Goal: Information Seeking & Learning: Learn about a topic

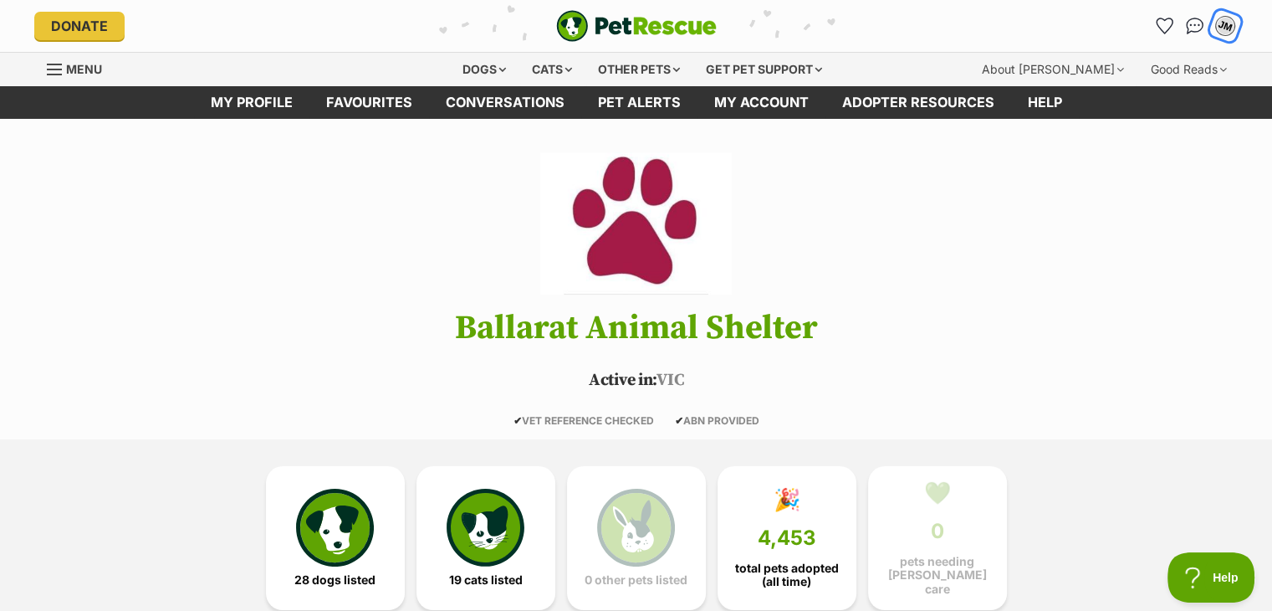
click at [1233, 25] on div "JM" at bounding box center [1225, 26] width 22 height 22
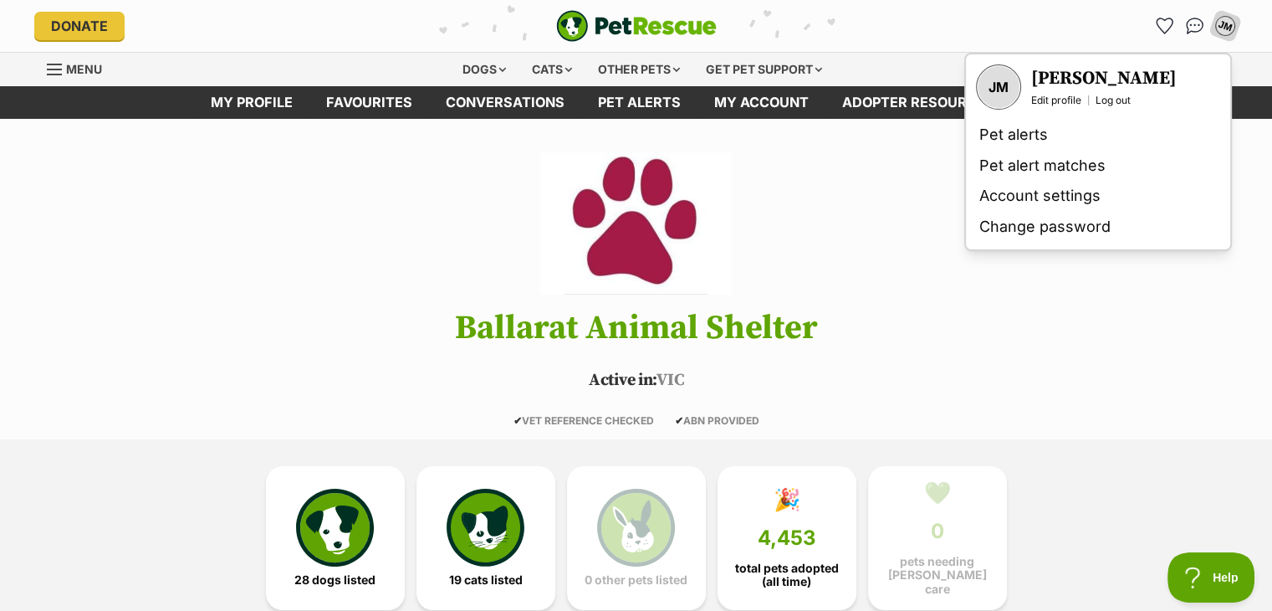
click at [1086, 80] on h3 "[PERSON_NAME]" at bounding box center [1104, 78] width 146 height 23
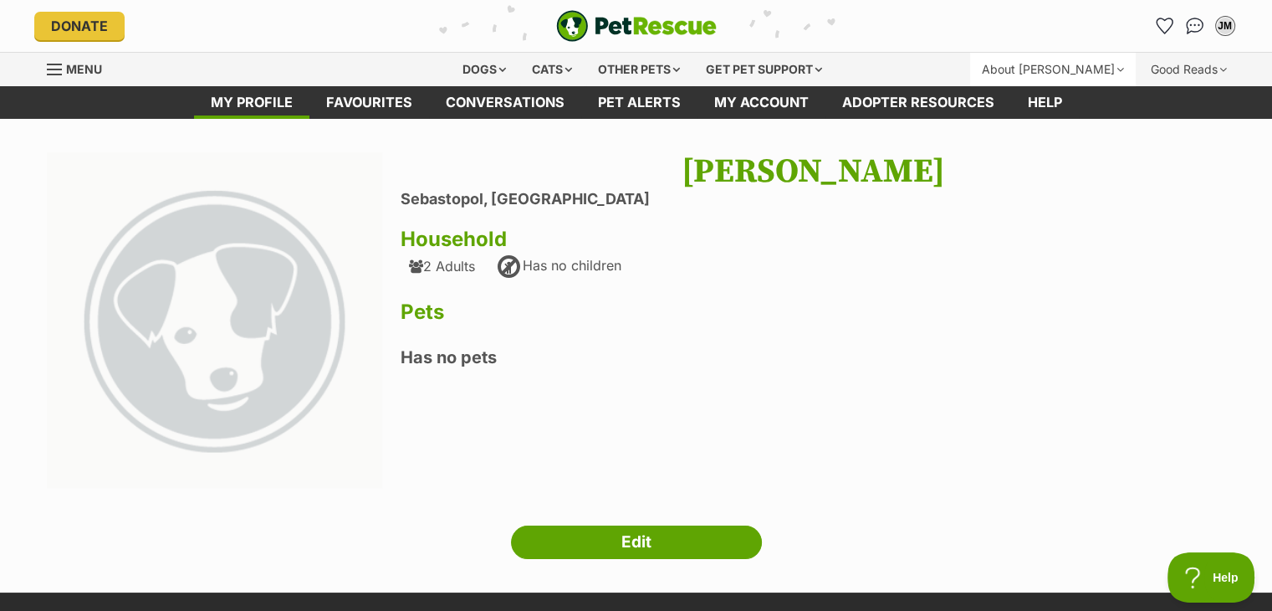
click at [1083, 67] on div "About [PERSON_NAME]" at bounding box center [1053, 69] width 166 height 33
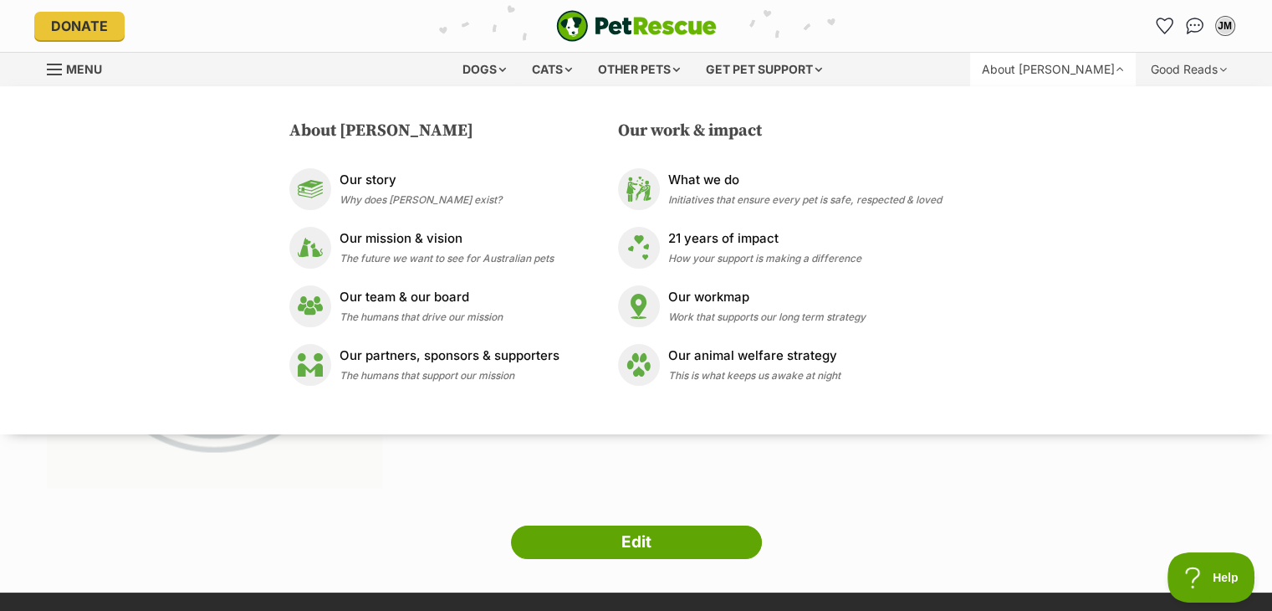
click at [941, 543] on div "Next Prev 1 Jane Martin Sebastopol, Victoria Household 2 Adults Has no children…" at bounding box center [636, 355] width 1229 height 406
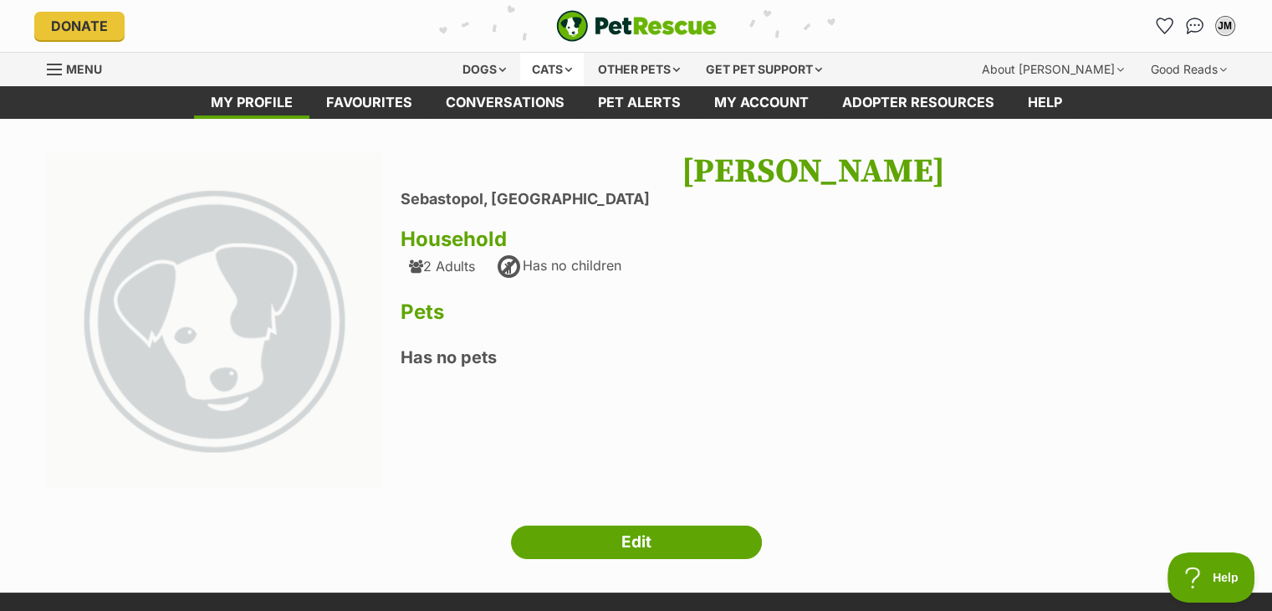
click at [555, 71] on div "Cats" at bounding box center [552, 69] width 64 height 33
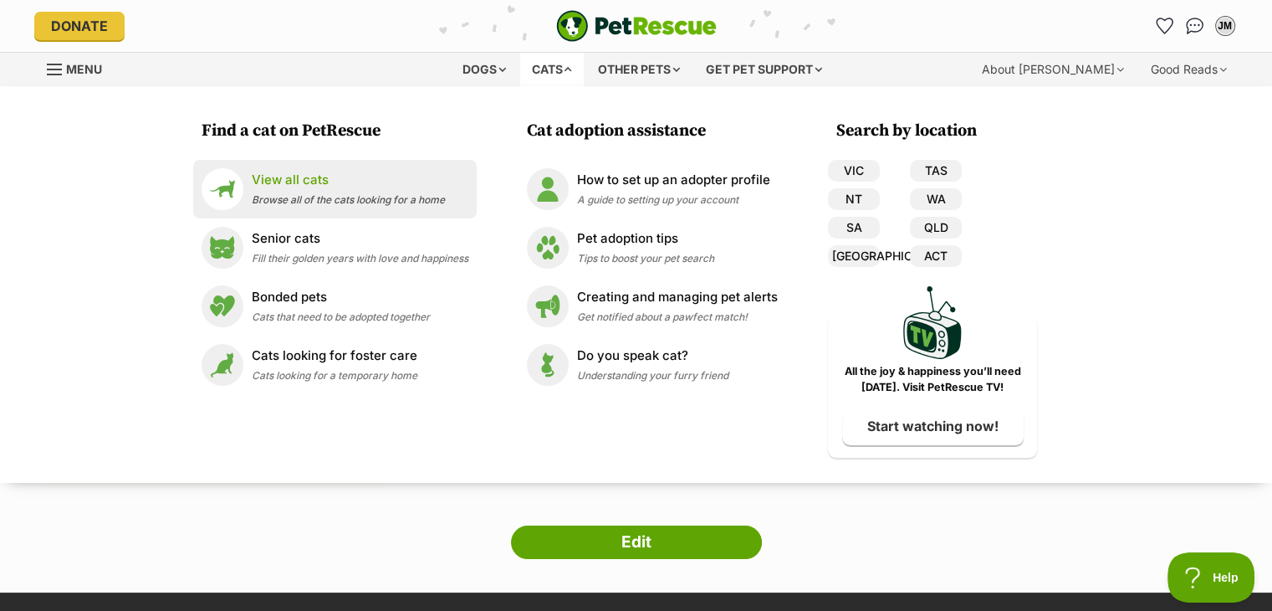
click at [301, 190] on div "View all cats Browse all of the cats looking for a home" at bounding box center [348, 189] width 193 height 36
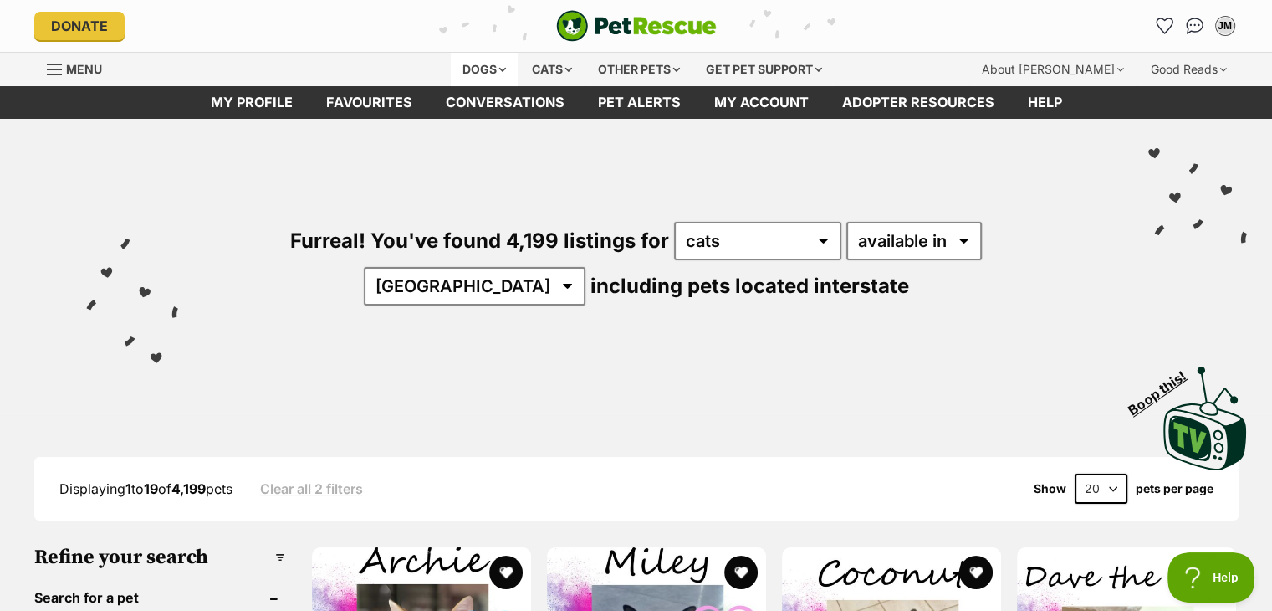
click at [471, 69] on div "Dogs" at bounding box center [484, 69] width 67 height 33
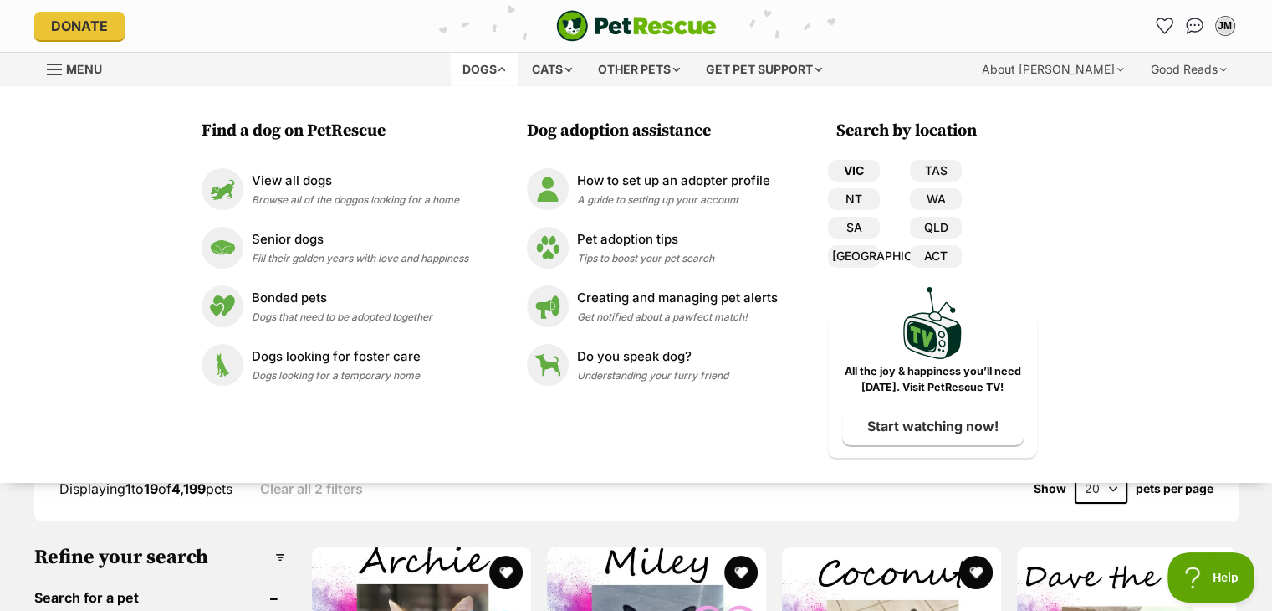
click at [866, 163] on link "VIC" at bounding box center [854, 171] width 52 height 22
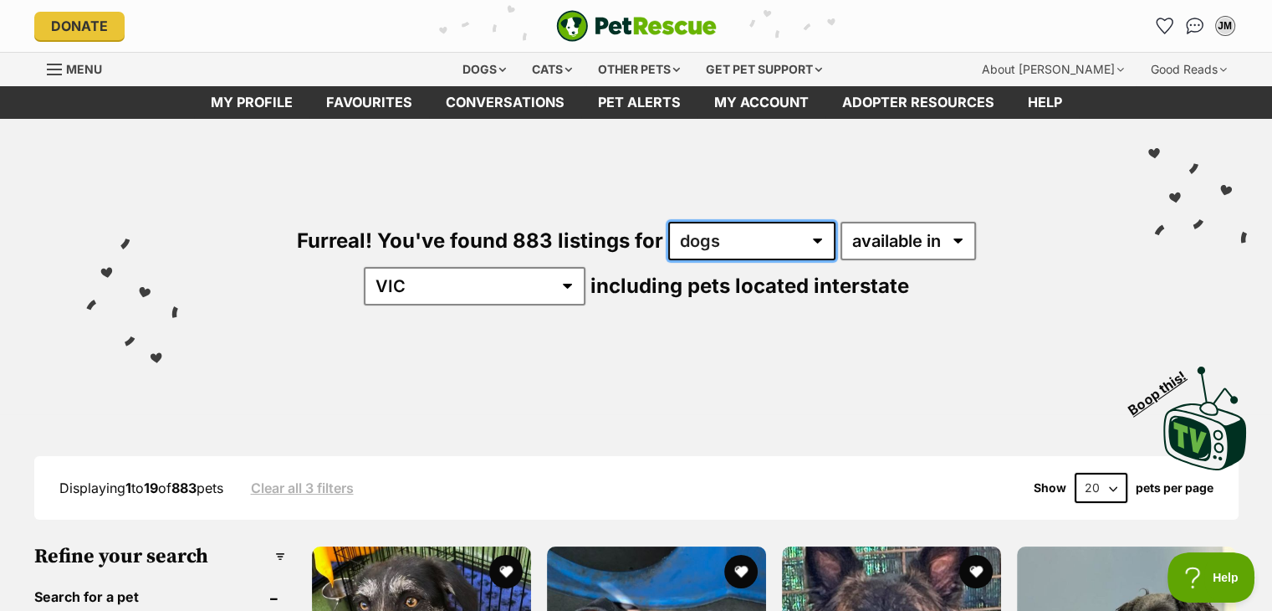
click at [668, 236] on select "any type of pet cats dogs other pets" at bounding box center [751, 241] width 167 height 38
select select "Cats"
click at [668, 222] on select "any type of pet cats dogs other pets" at bounding box center [751, 241] width 167 height 38
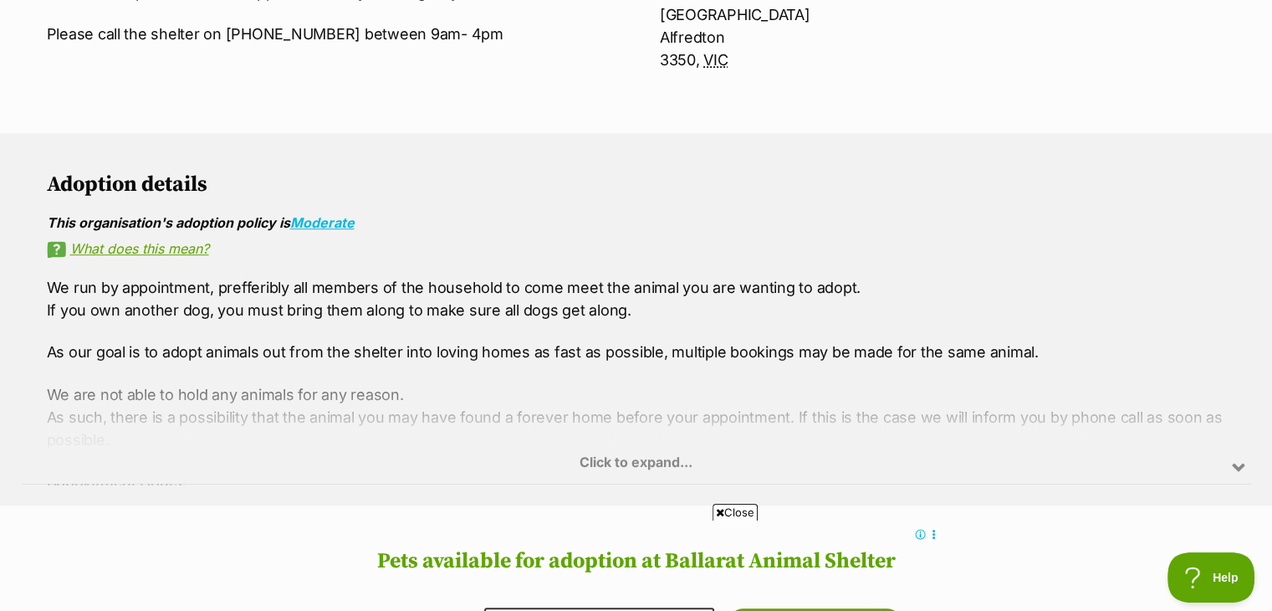
scroll to position [846, 0]
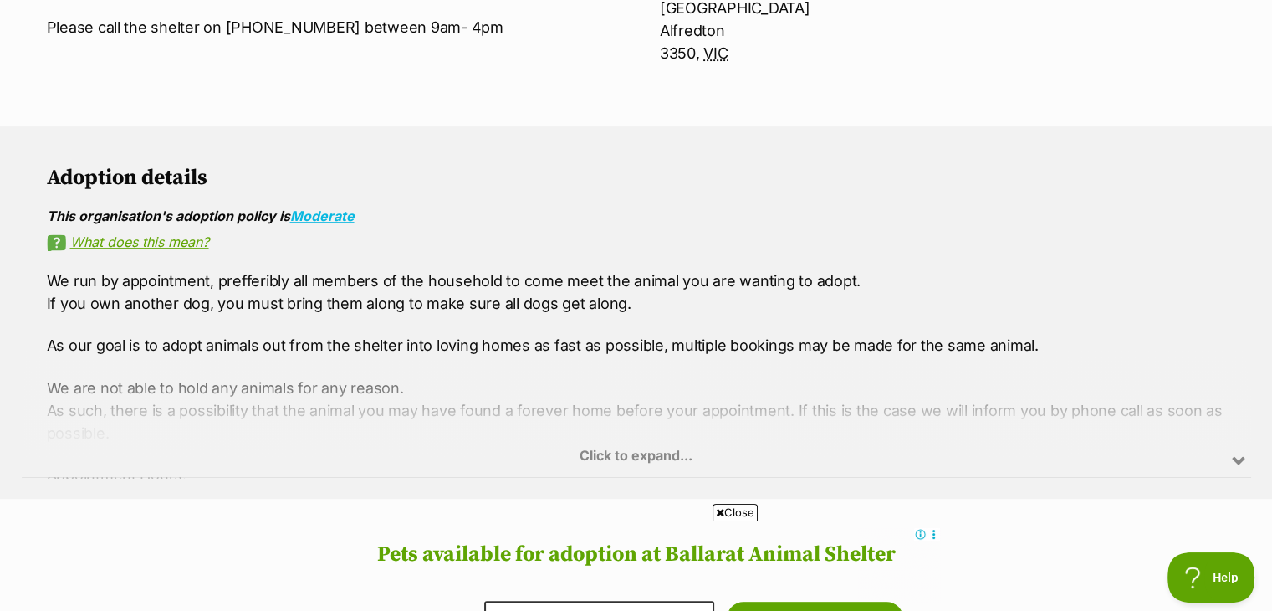
click at [373, 347] on div "Click to expand..." at bounding box center [636, 412] width 1229 height 130
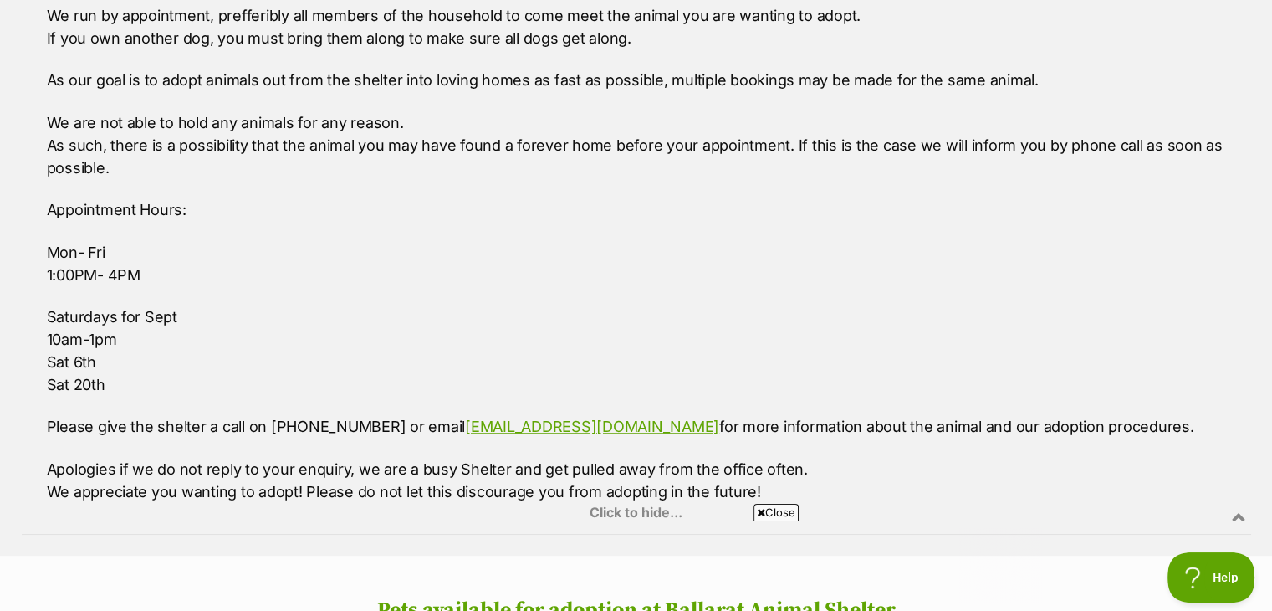
scroll to position [0, 0]
